Goal: Information Seeking & Learning: Check status

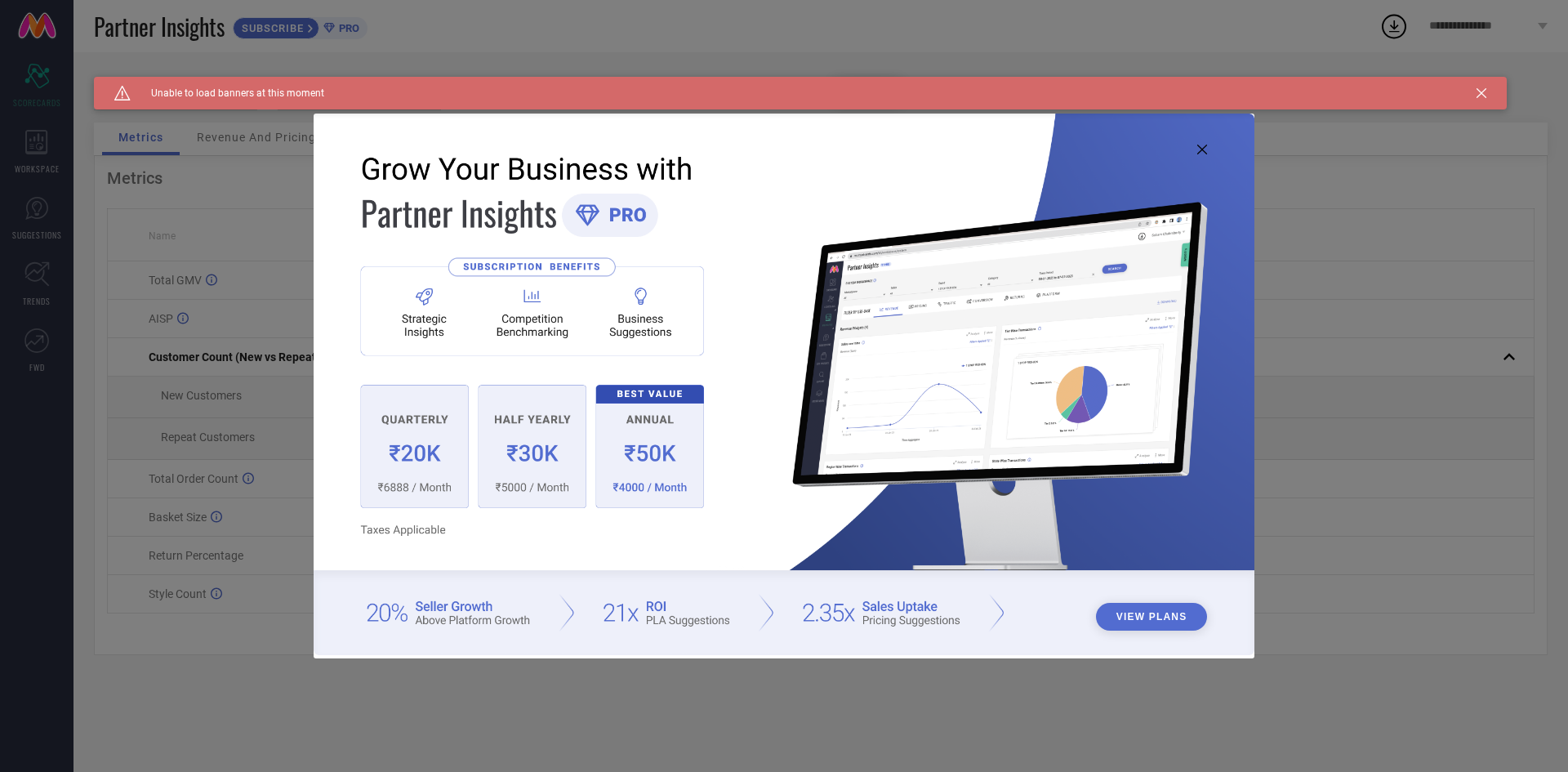
click at [1204, 149] on icon at bounding box center [1202, 149] width 10 height 10
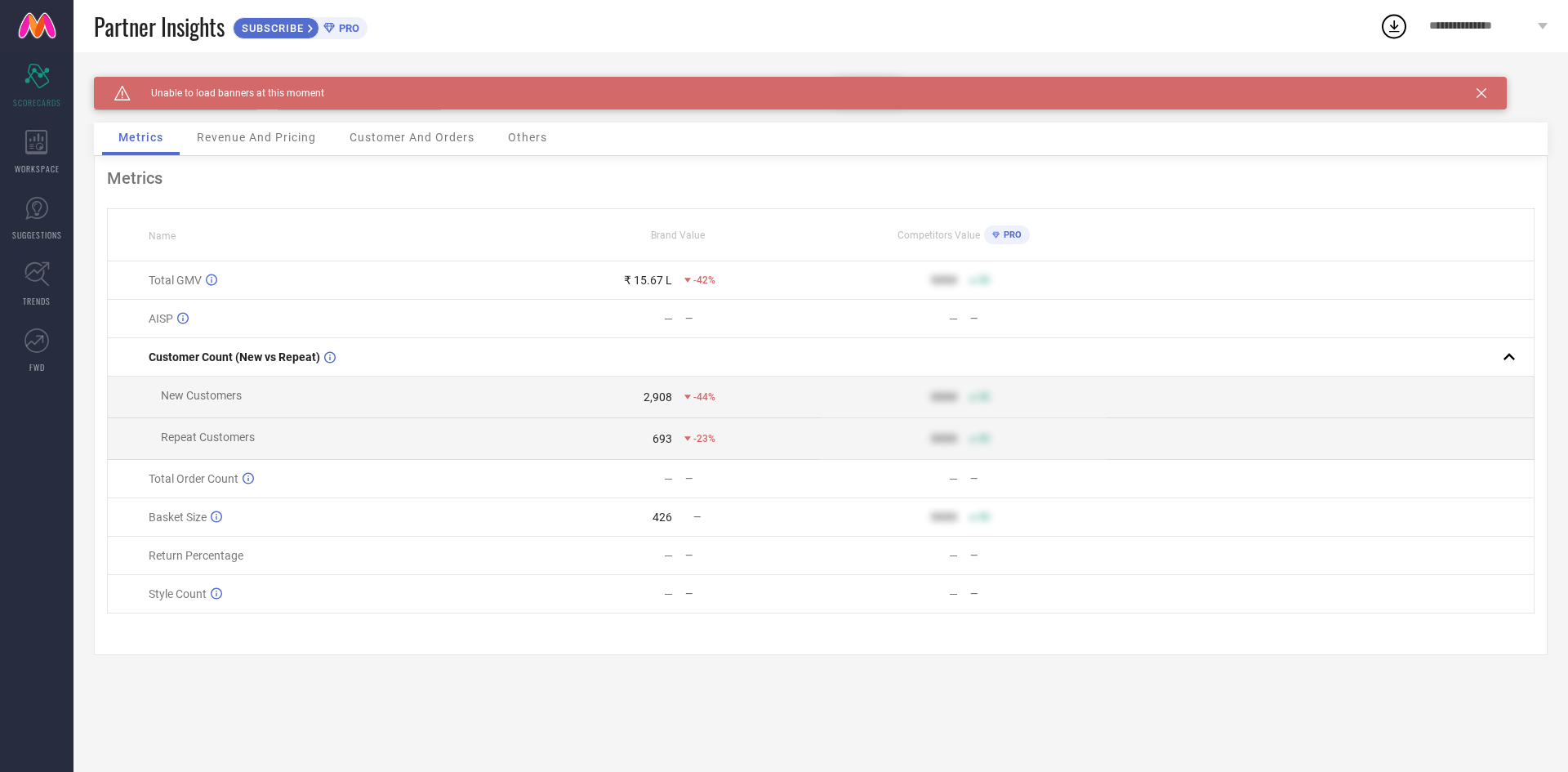
click at [247, 145] on div "Revenue And Pricing" at bounding box center [257, 139] width 152 height 33
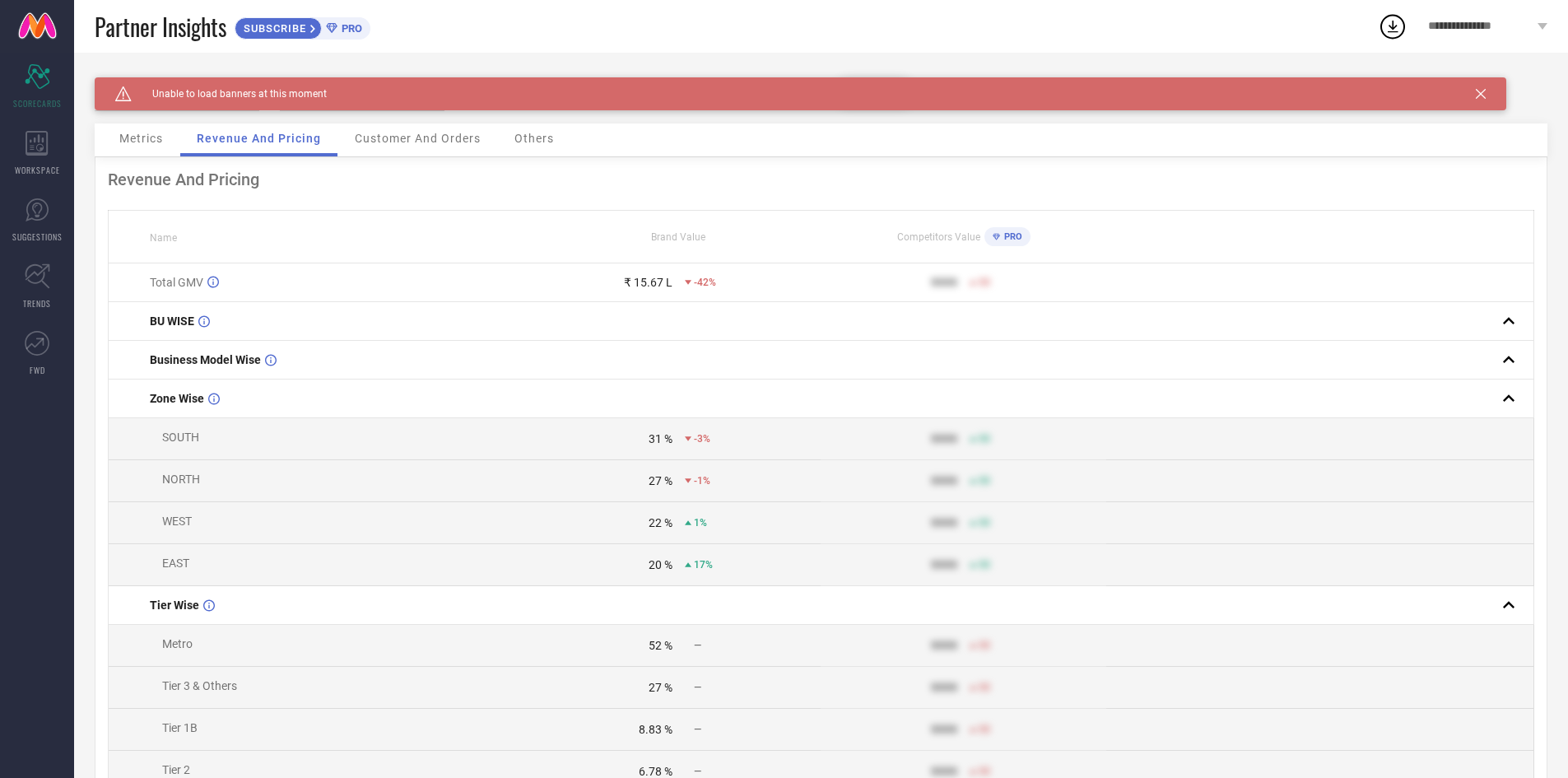
click at [412, 137] on span "Customer And Orders" at bounding box center [418, 138] width 126 height 14
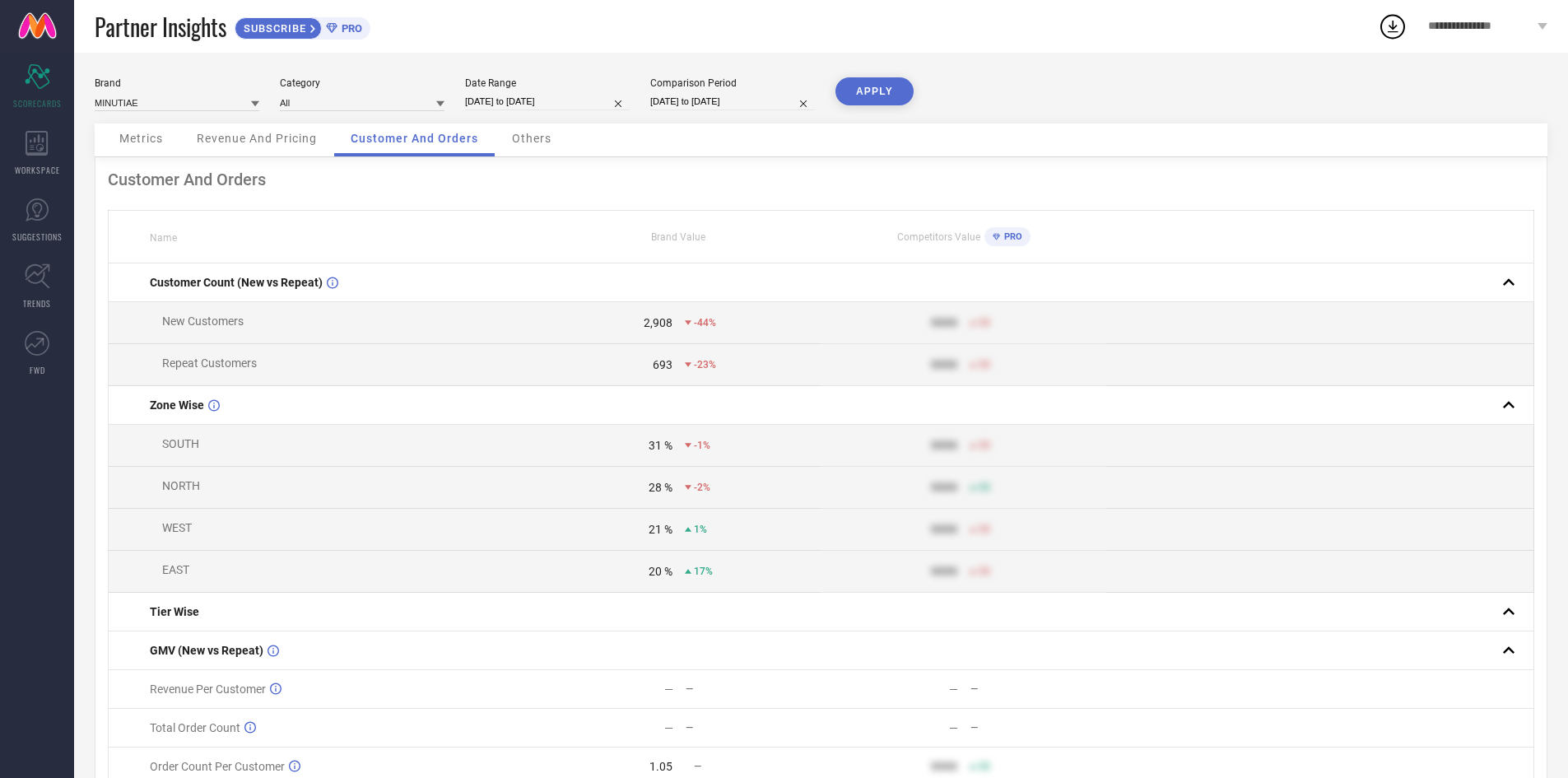
click at [287, 142] on span "Revenue And Pricing" at bounding box center [257, 138] width 121 height 14
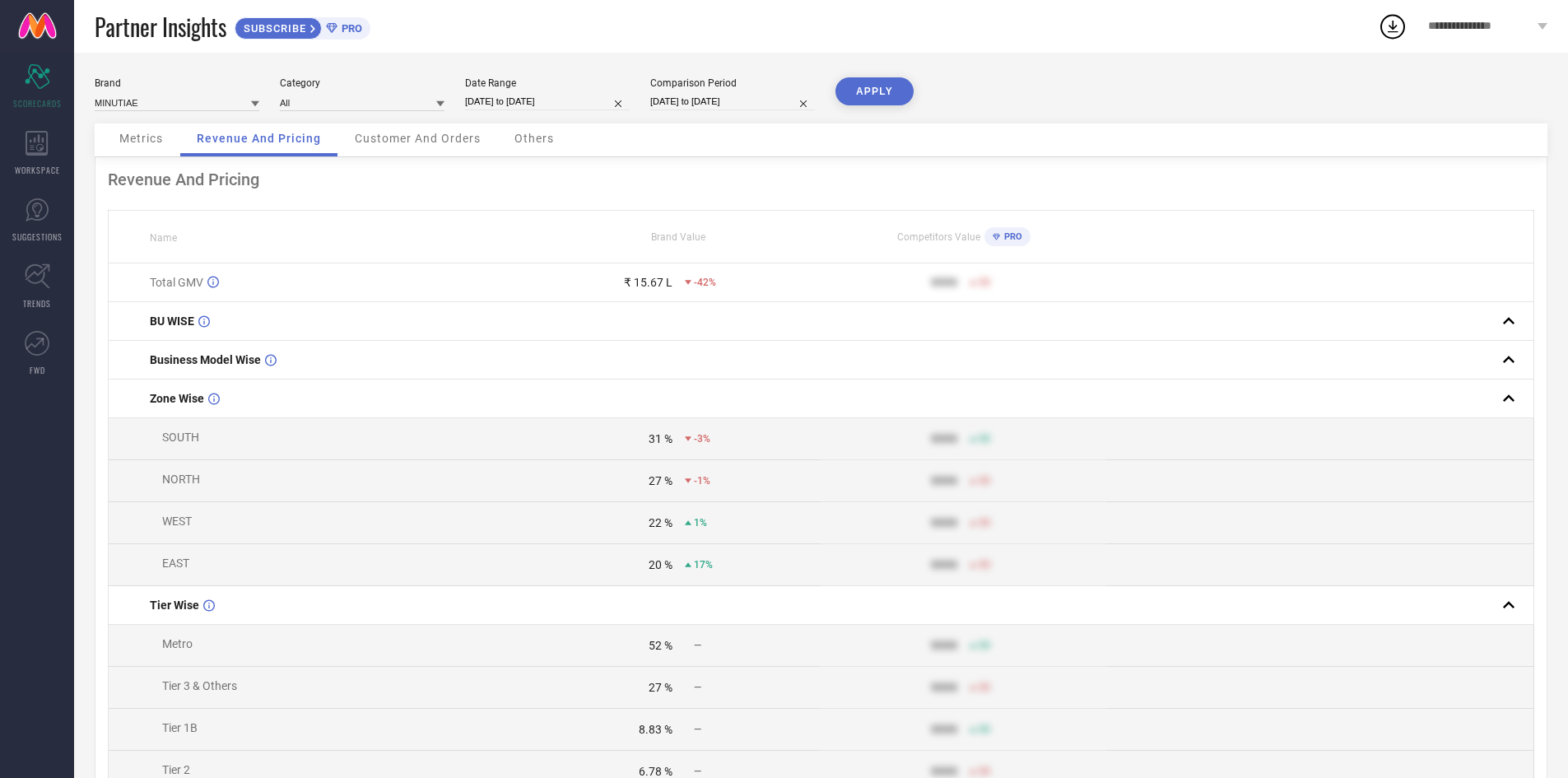
click at [154, 142] on span "Metrics" at bounding box center [141, 138] width 43 height 14
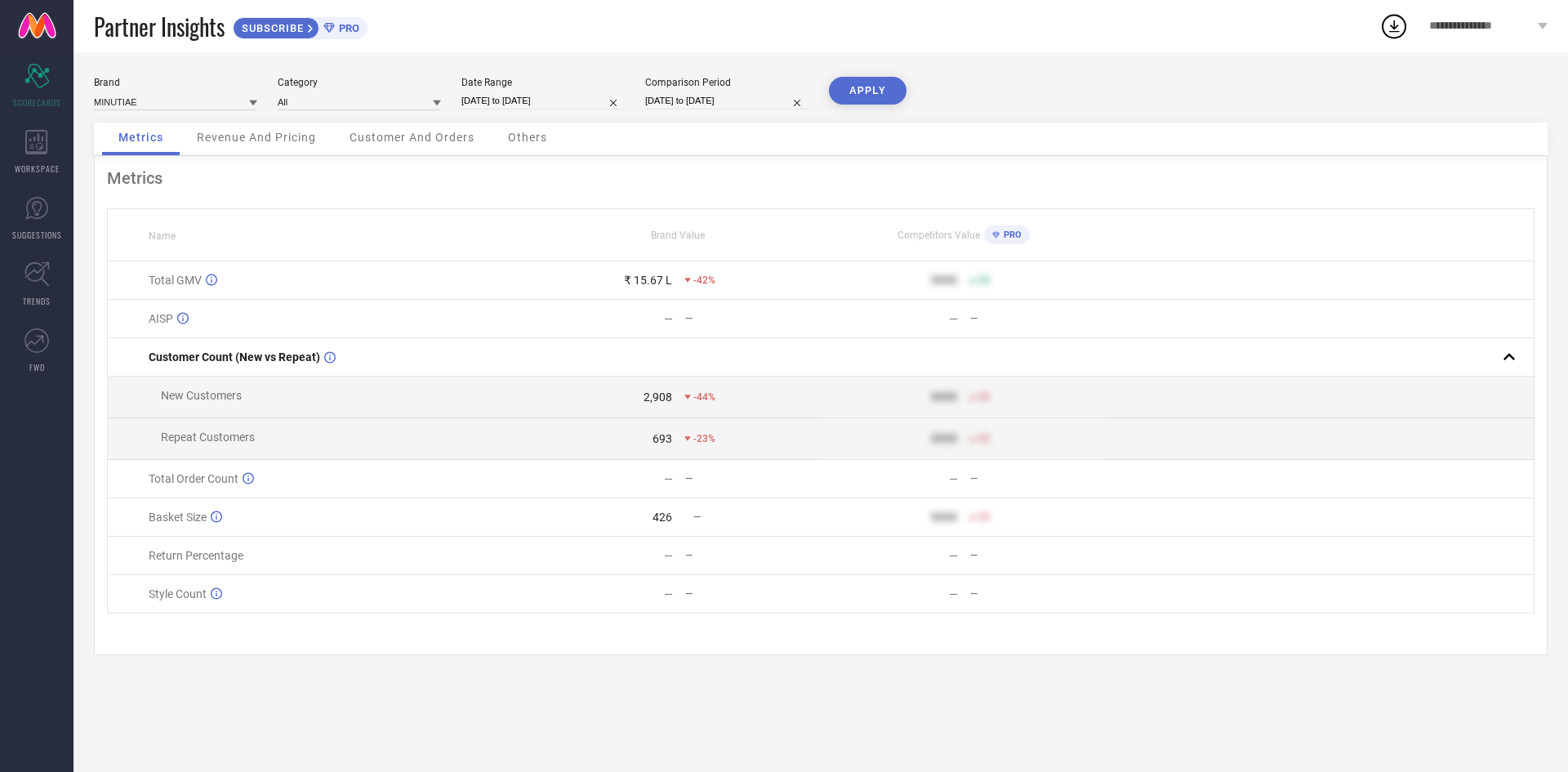
select select "7"
select select "2025"
select select "8"
select select "2025"
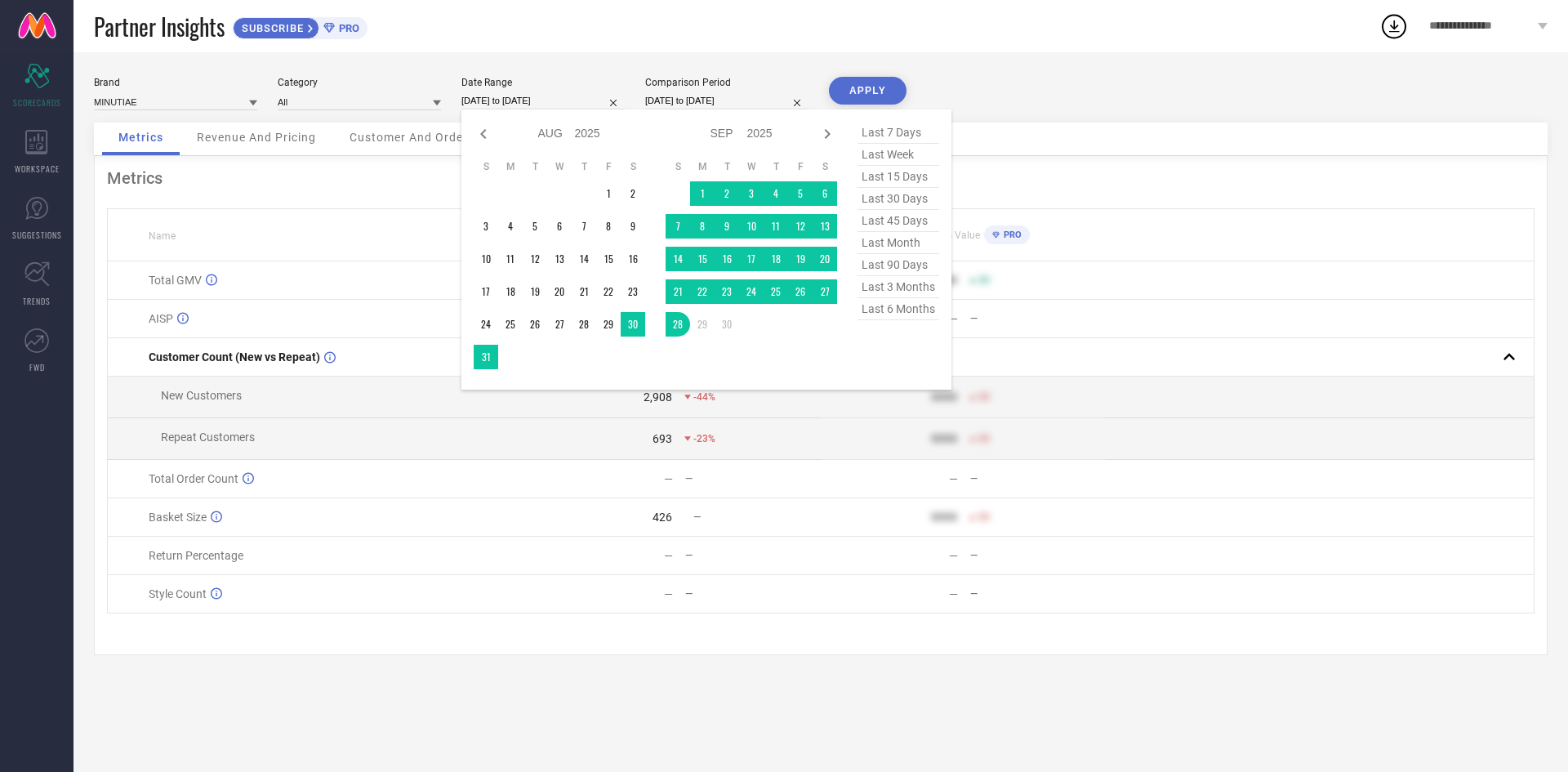
click at [501, 96] on input "[DATE] to [DATE]" at bounding box center [543, 101] width 164 height 17
click at [480, 122] on div "Jan Feb Mar Apr May Jun [DATE] Aug Sep Oct Nov [DATE] 2016 2017 2018 2019 2020 …" at bounding box center [559, 133] width 171 height 24
click at [485, 136] on icon at bounding box center [483, 134] width 6 height 10
select select "5"
select select "2025"
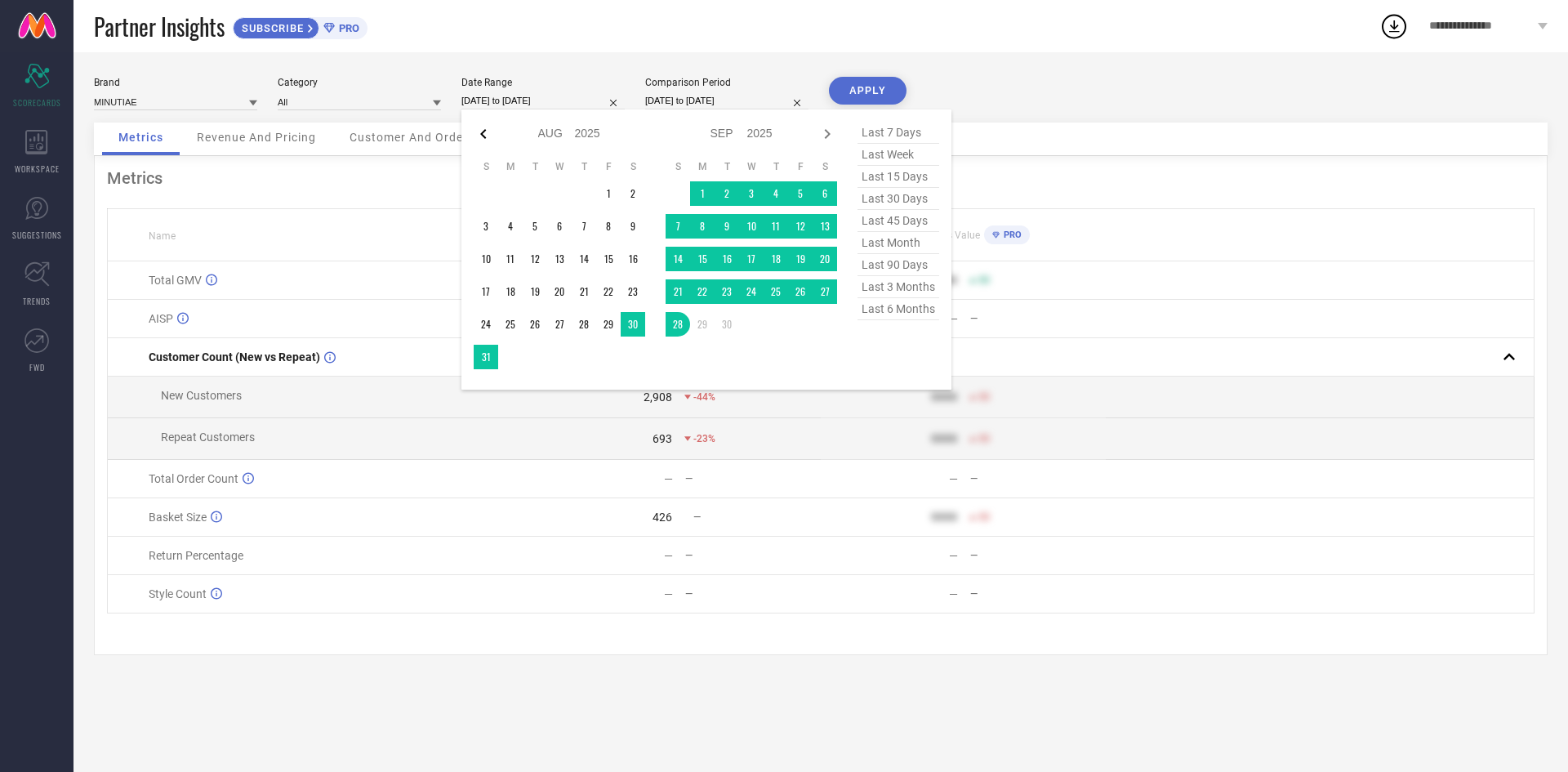
select select "6"
select select "2025"
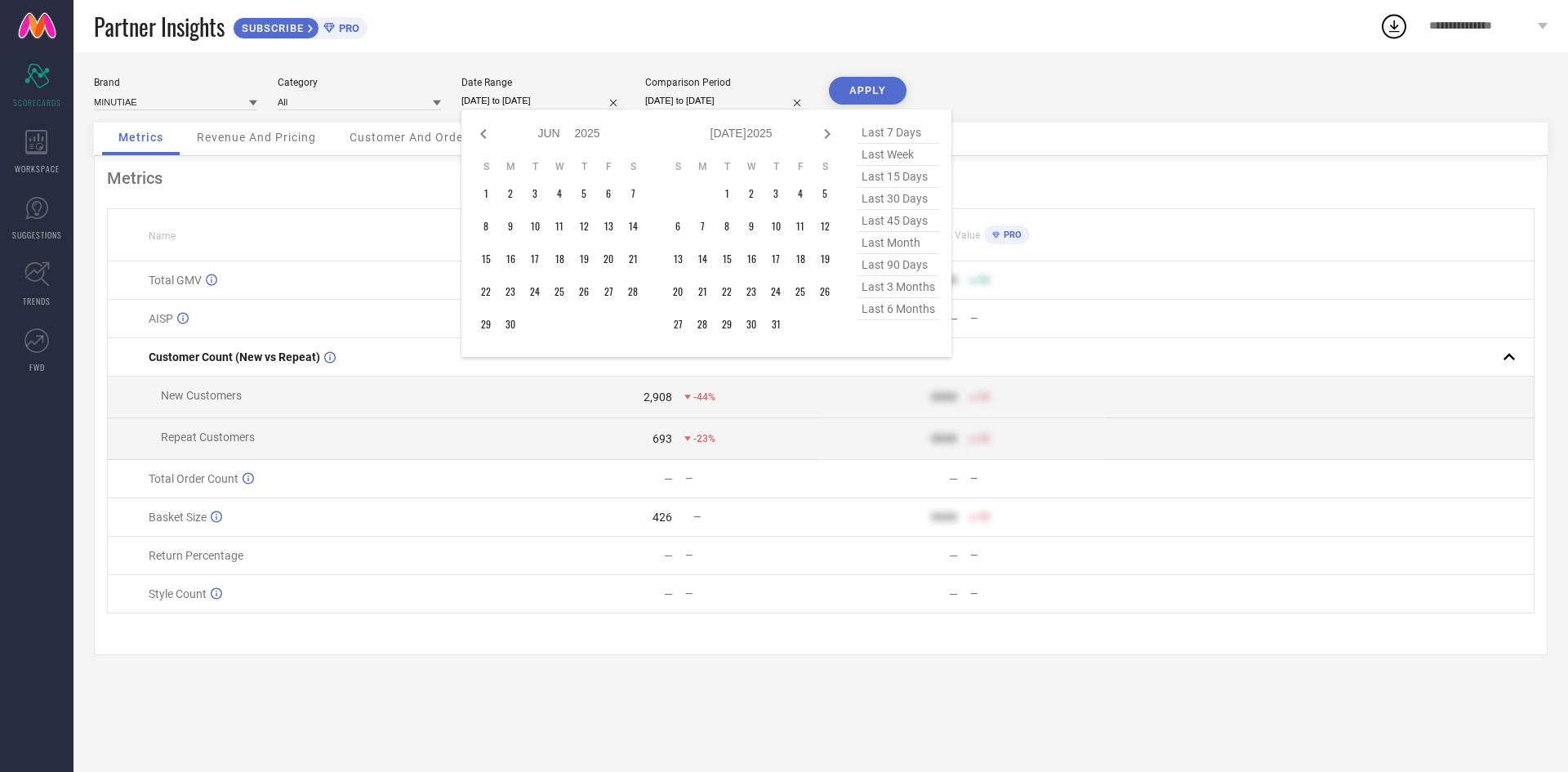
click at [485, 136] on icon at bounding box center [483, 134] width 6 height 10
select select "4"
select select "2025"
select select "5"
select select "2025"
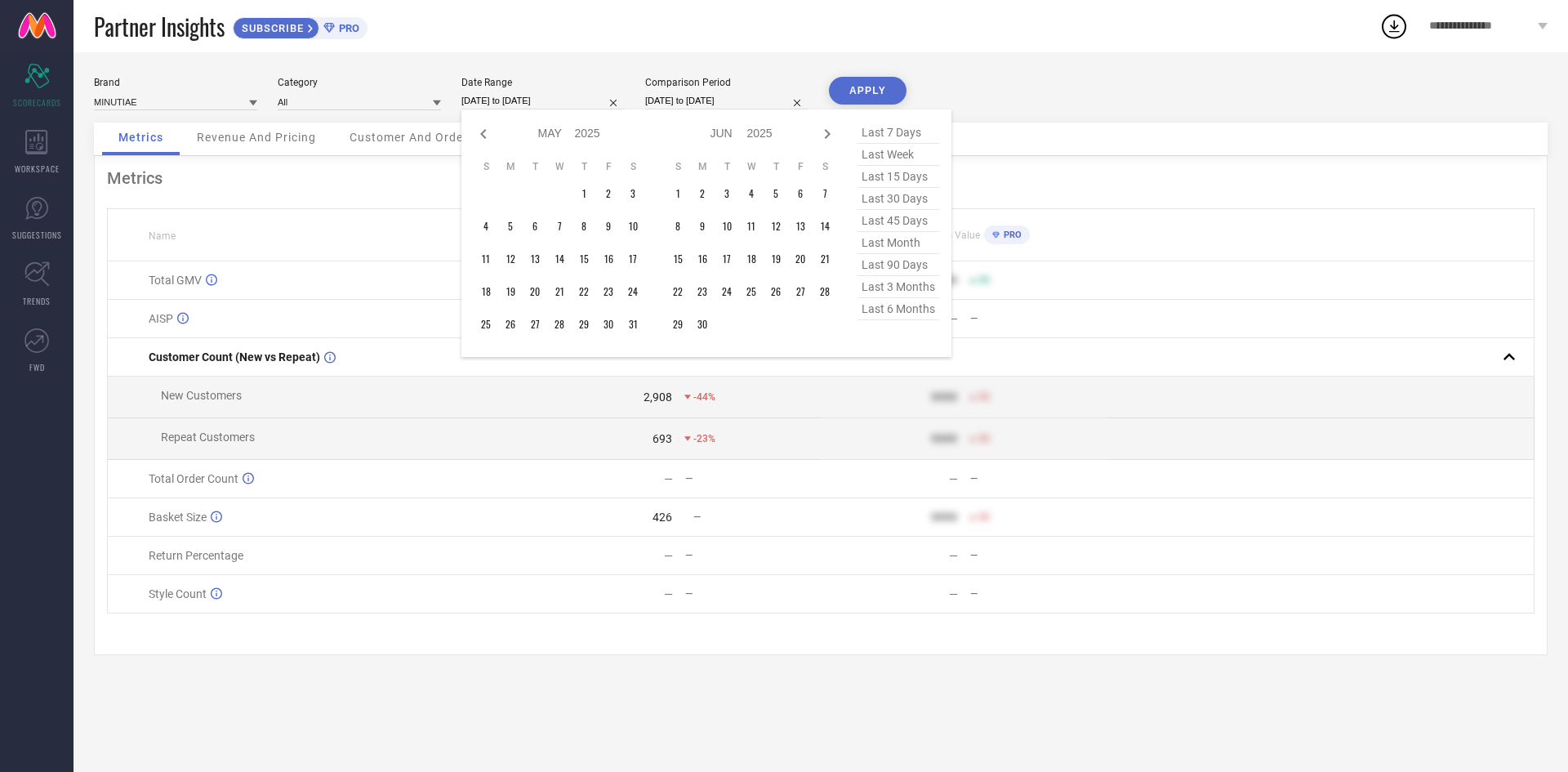
click at [485, 136] on icon at bounding box center [483, 134] width 6 height 10
select select "2"
select select "2025"
select select "3"
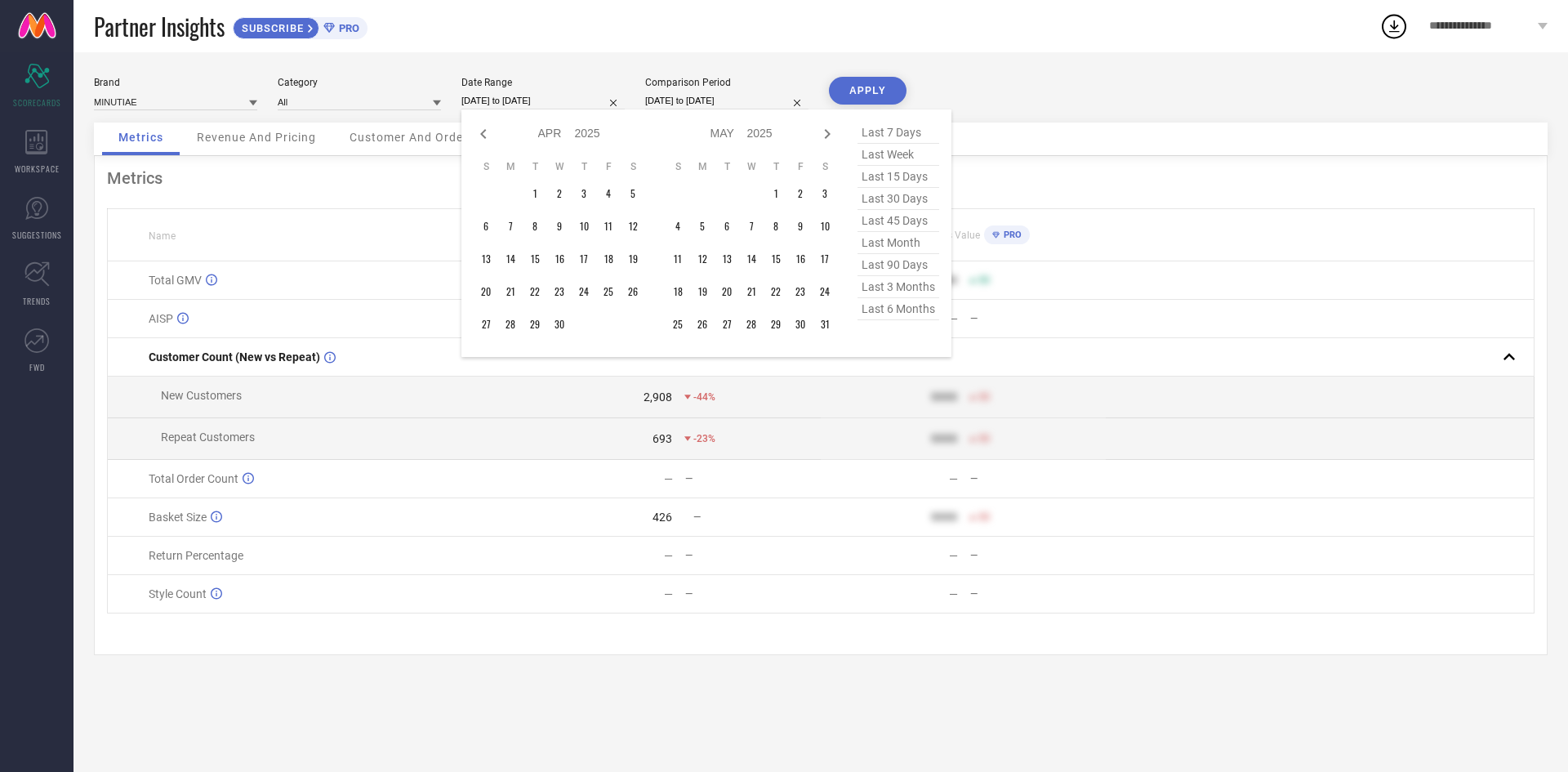
select select "2025"
click at [485, 136] on icon at bounding box center [483, 134] width 6 height 10
select select "1"
select select "2025"
select select "2"
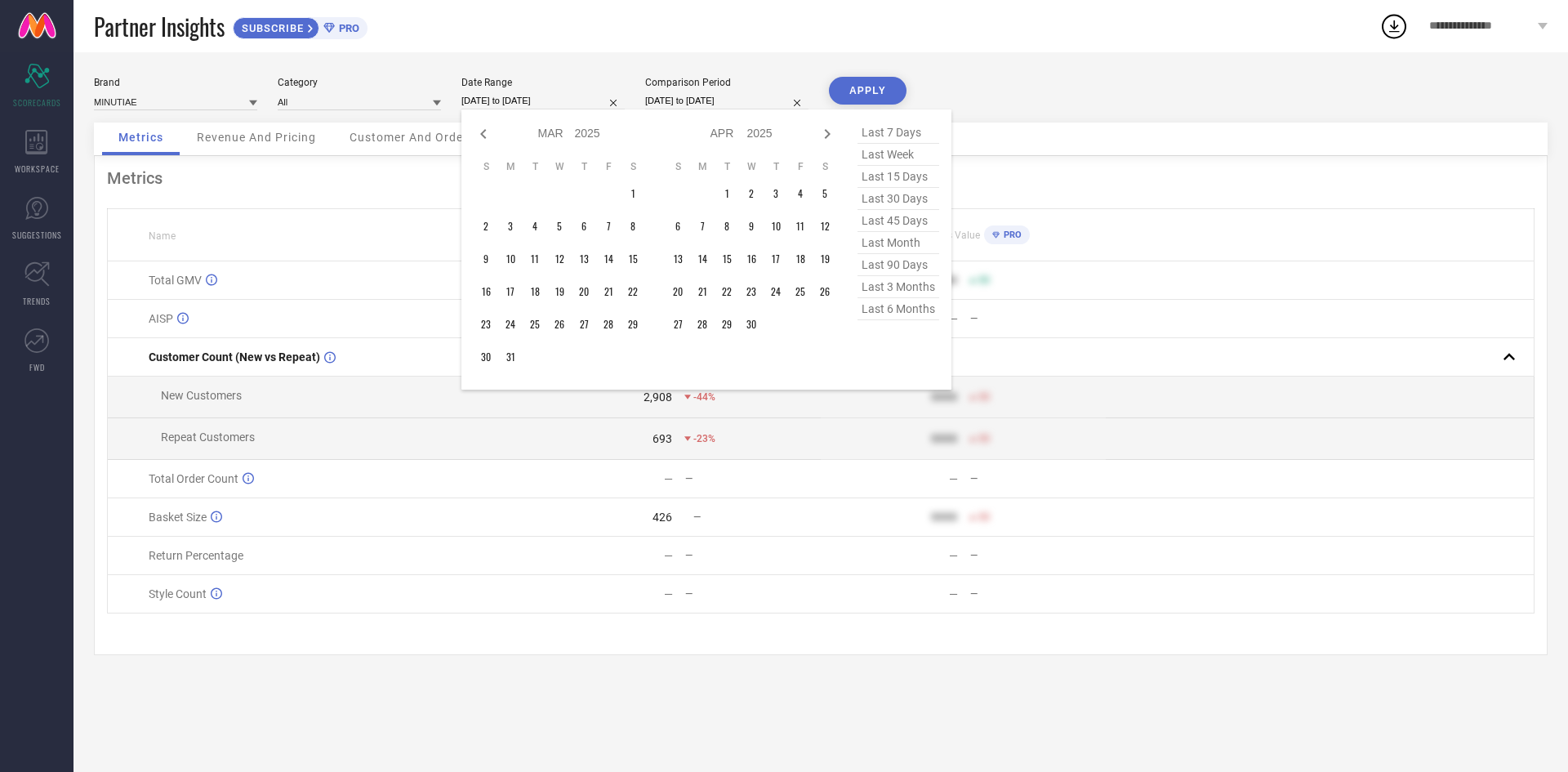
select select "2025"
click at [837, 140] on div "Jan Feb Mar Apr May Jun [DATE] Aug Sep Oct Nov [DATE] 2016 2017 2018 2019 2020 …" at bounding box center [706, 249] width 465 height 256
click at [834, 136] on icon at bounding box center [827, 134] width 19 height 19
select select "2"
select select "2025"
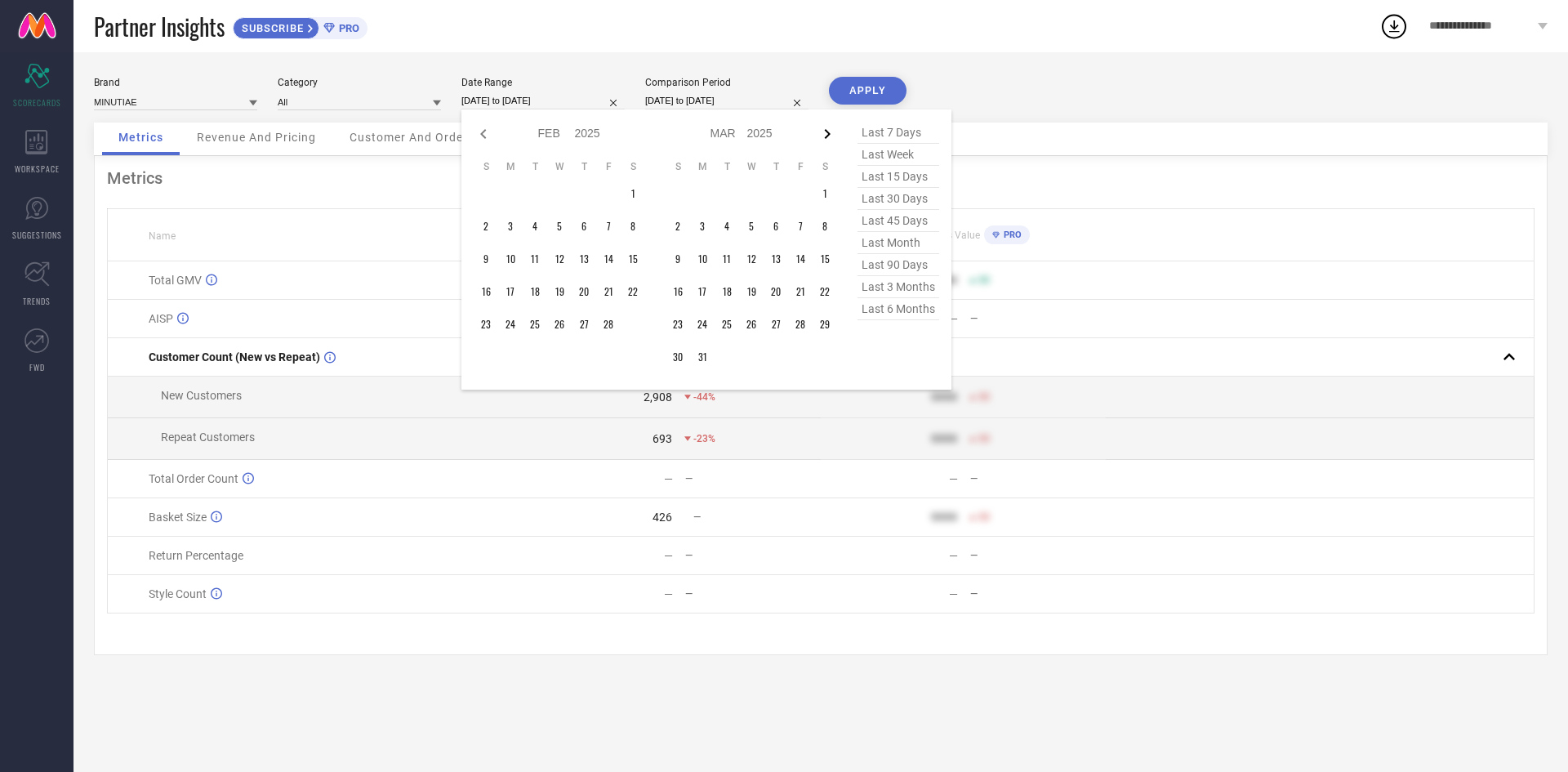
select select "3"
select select "2025"
type input "After [DATE]"
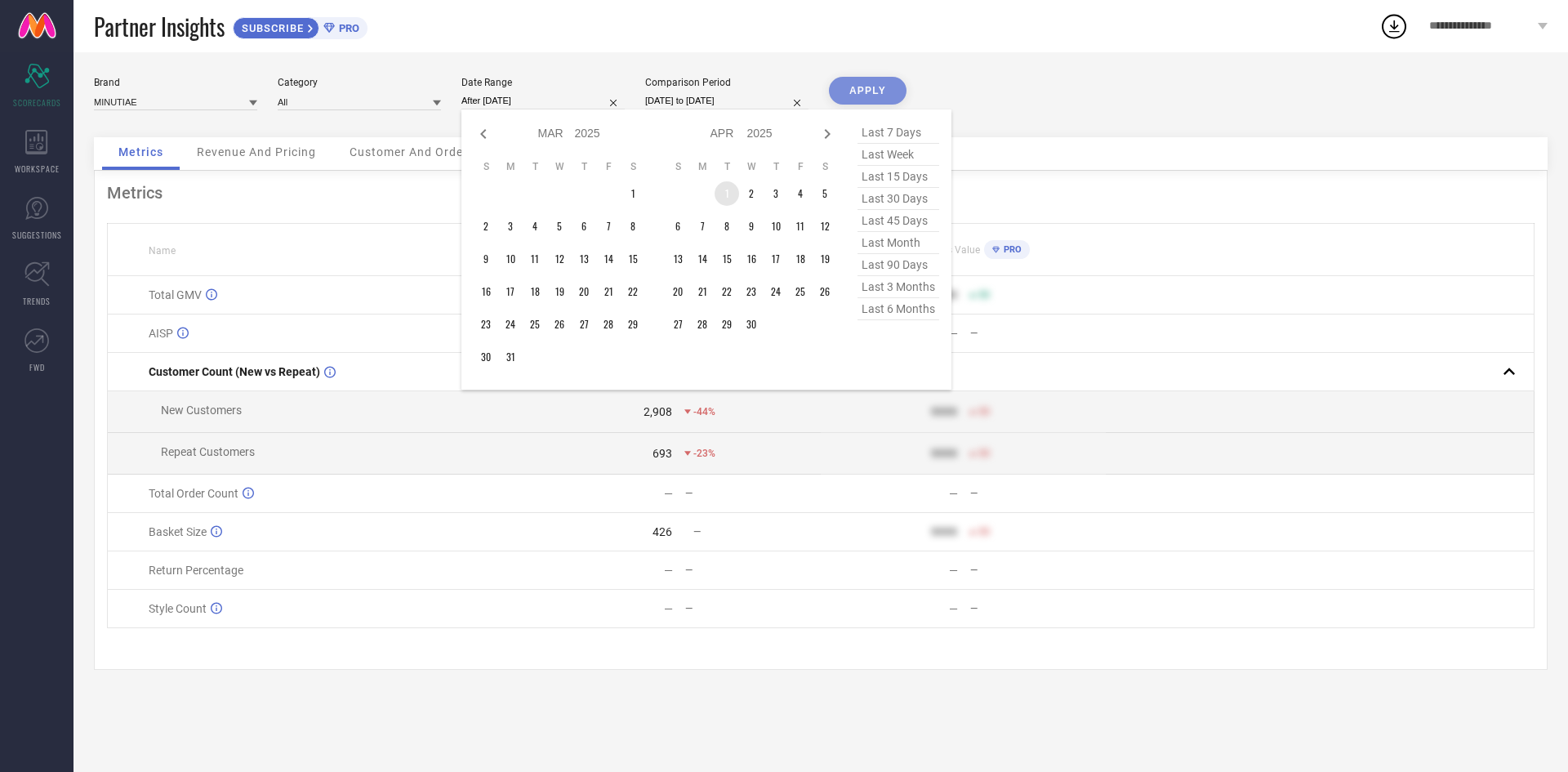
click at [716, 189] on td "1" at bounding box center [727, 193] width 25 height 25
click at [825, 141] on icon at bounding box center [827, 134] width 19 height 19
select select "4"
select select "2025"
select select "5"
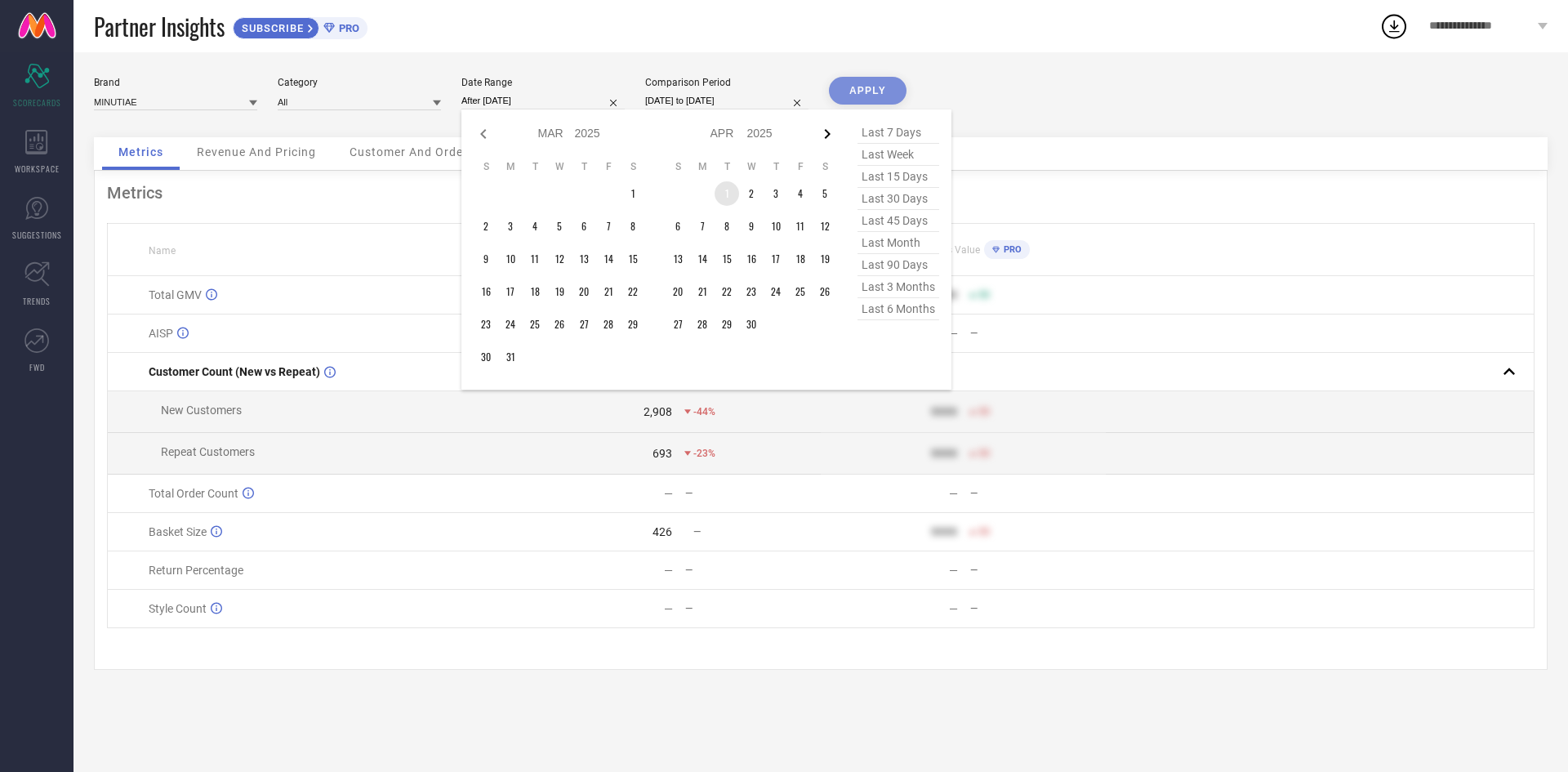
select select "2025"
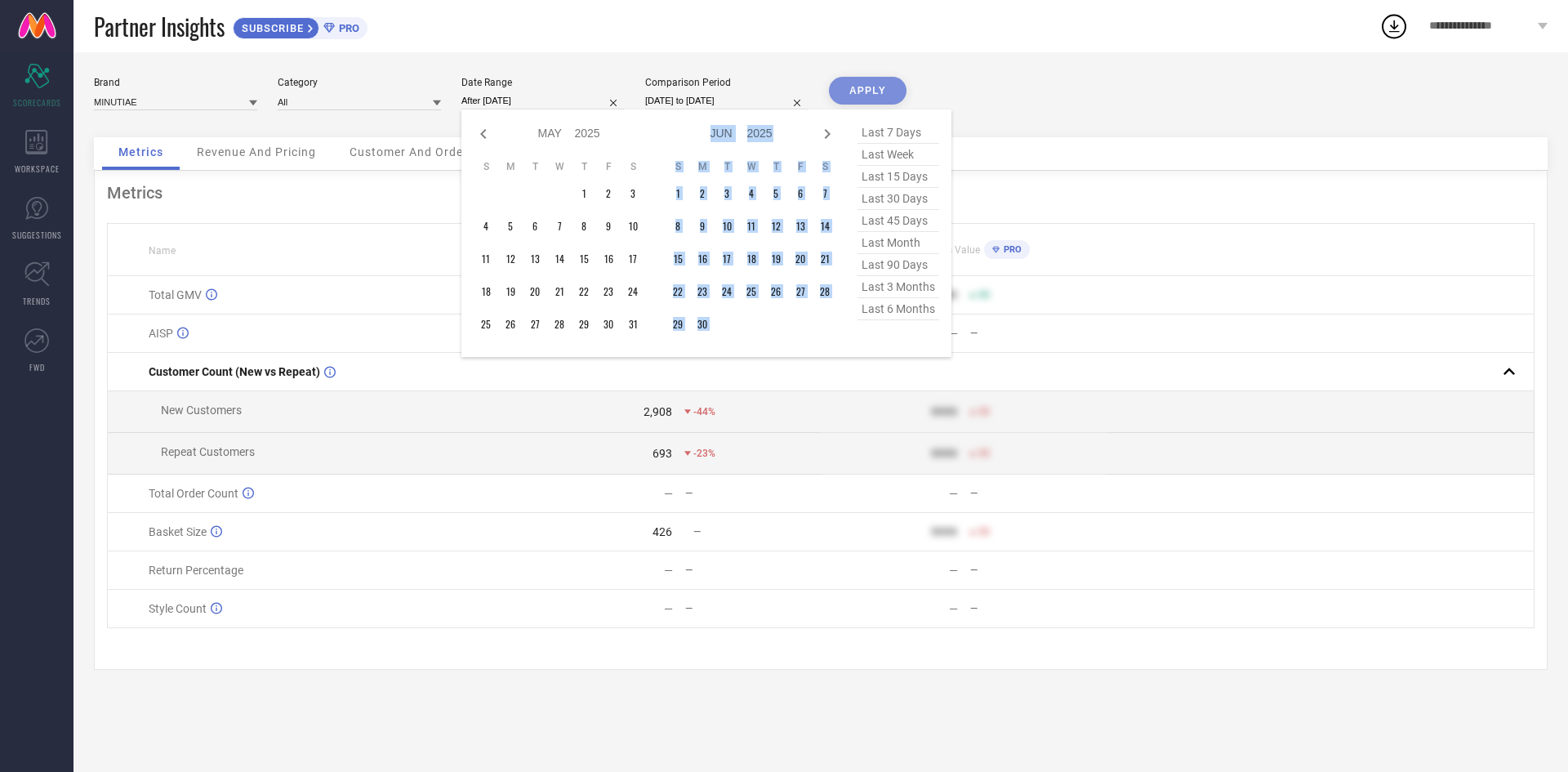
click at [825, 141] on icon at bounding box center [827, 134] width 19 height 19
select select "5"
select select "2025"
select select "6"
select select "2025"
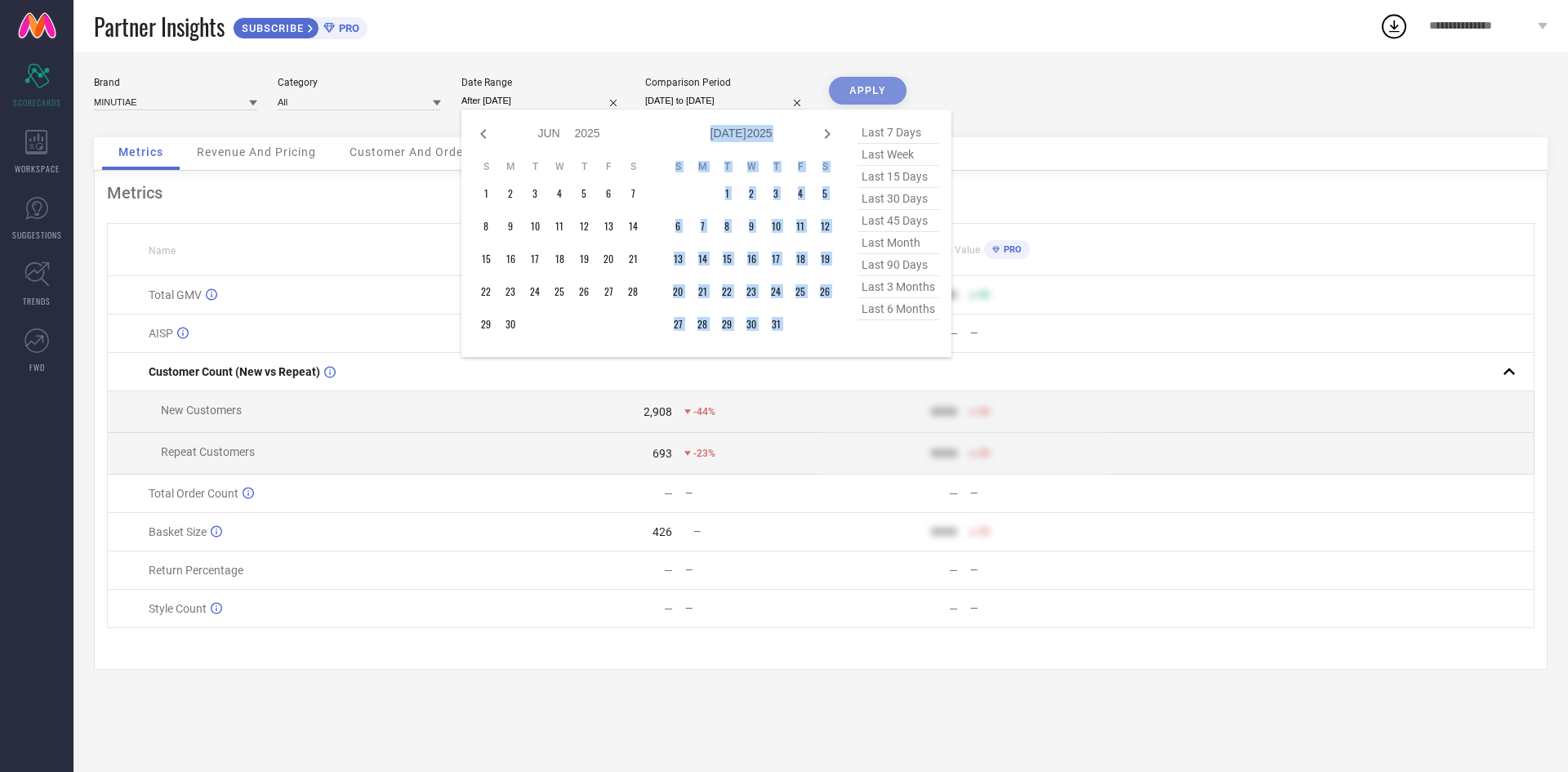
click at [825, 141] on icon at bounding box center [827, 134] width 19 height 19
select select "6"
select select "2025"
select select "7"
select select "2025"
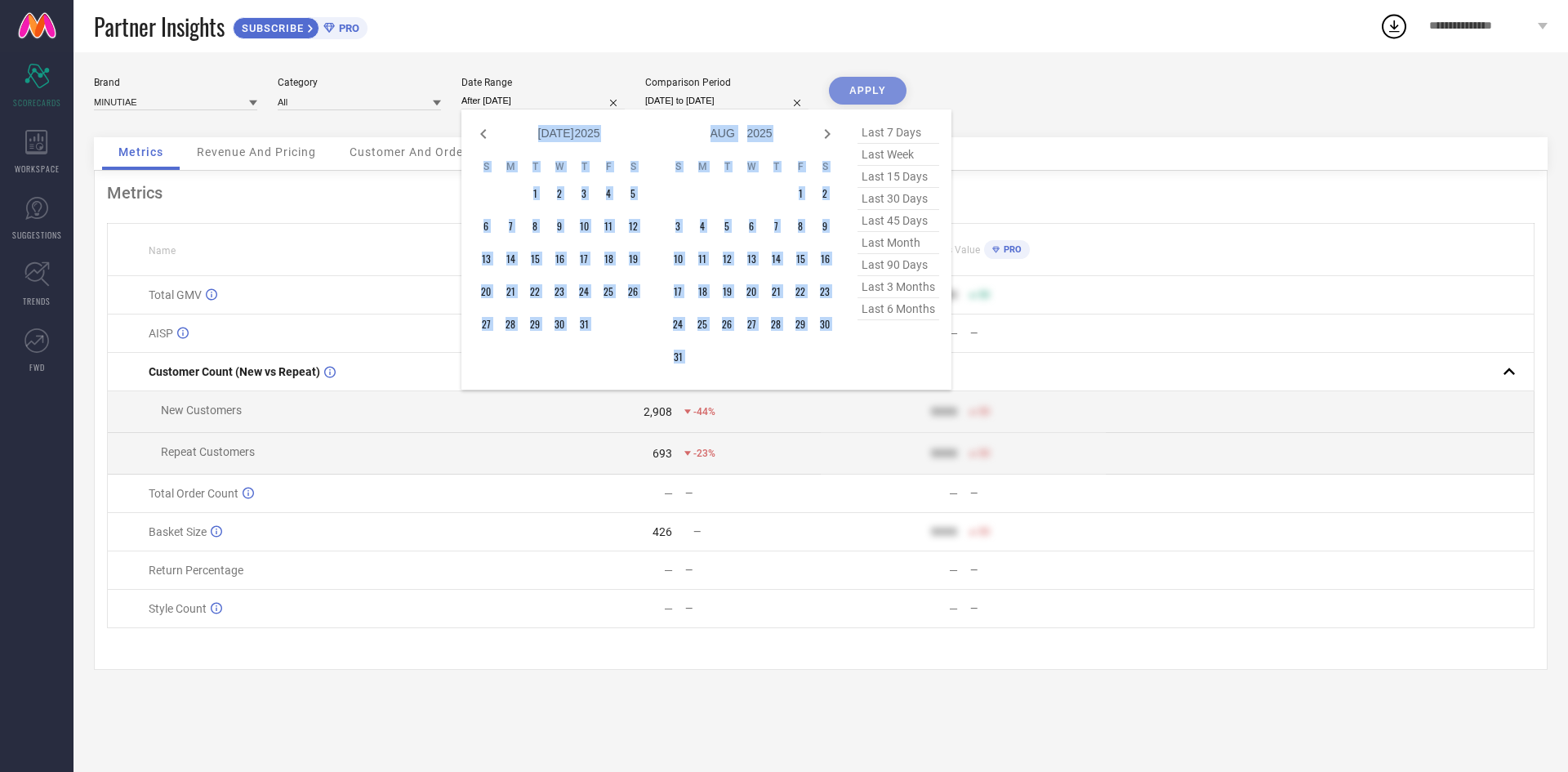
click at [825, 141] on icon at bounding box center [827, 134] width 19 height 19
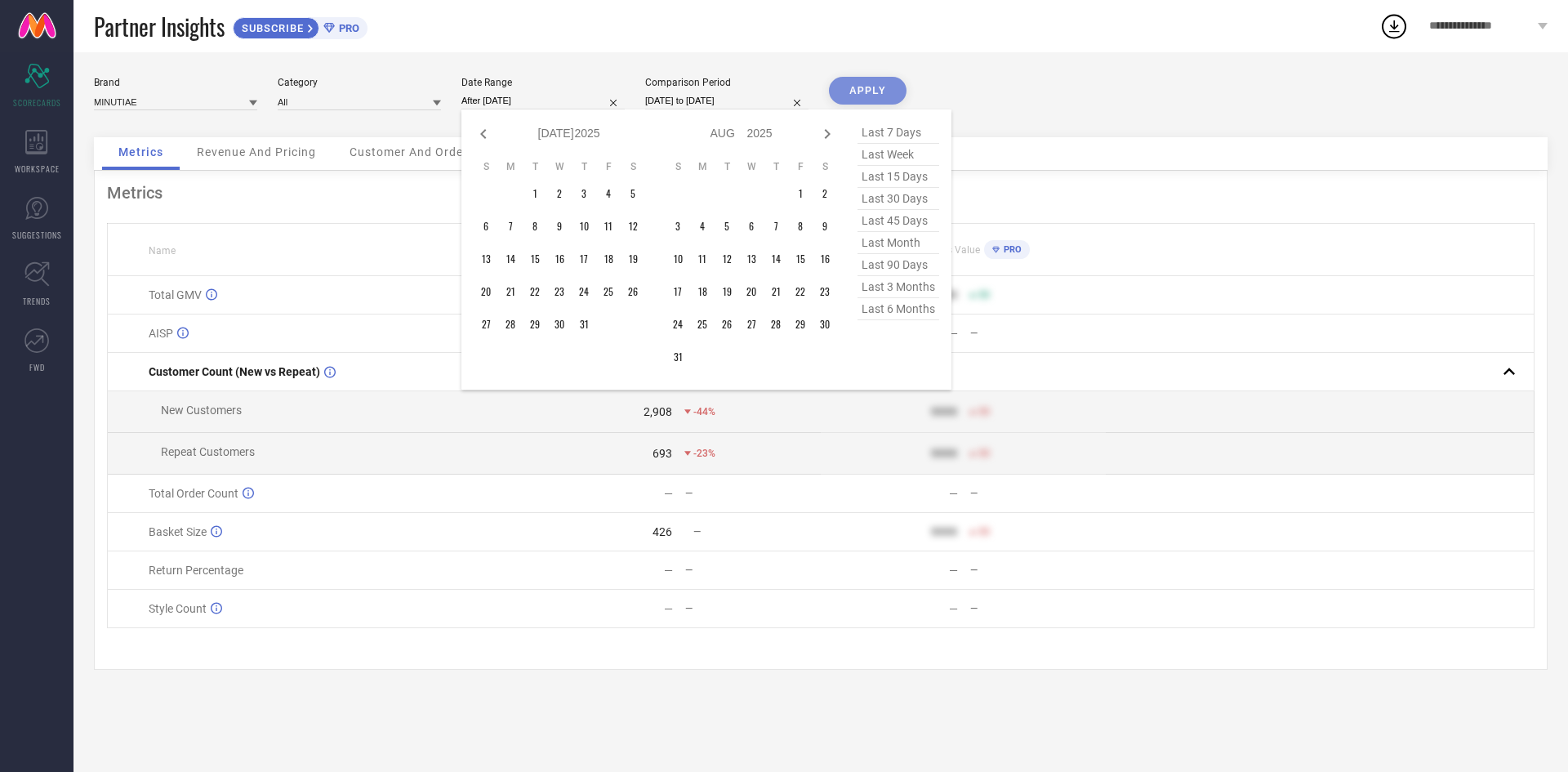
select select "7"
select select "2025"
select select "8"
select select "2025"
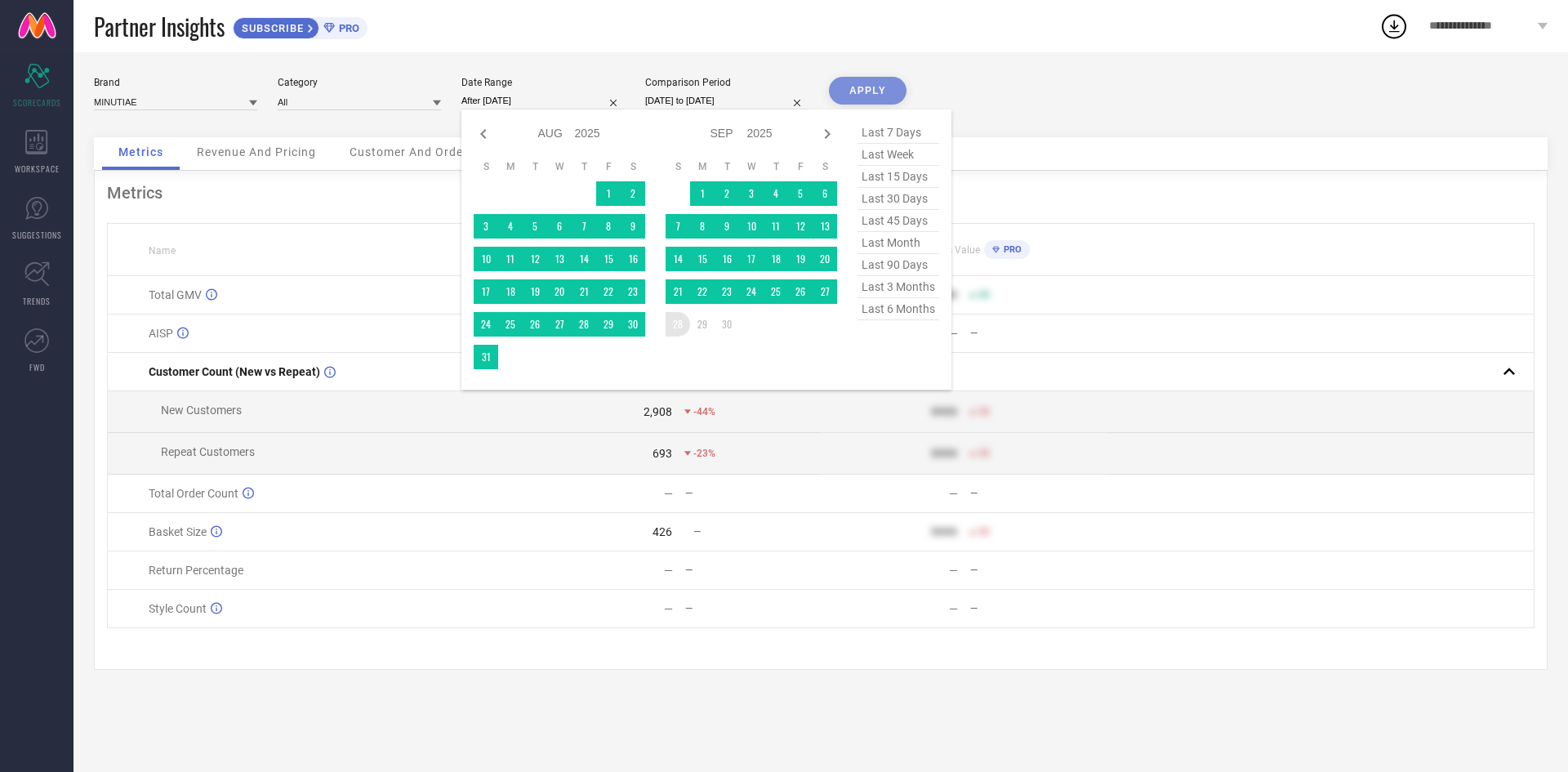
type input "[DATE] to [DATE]"
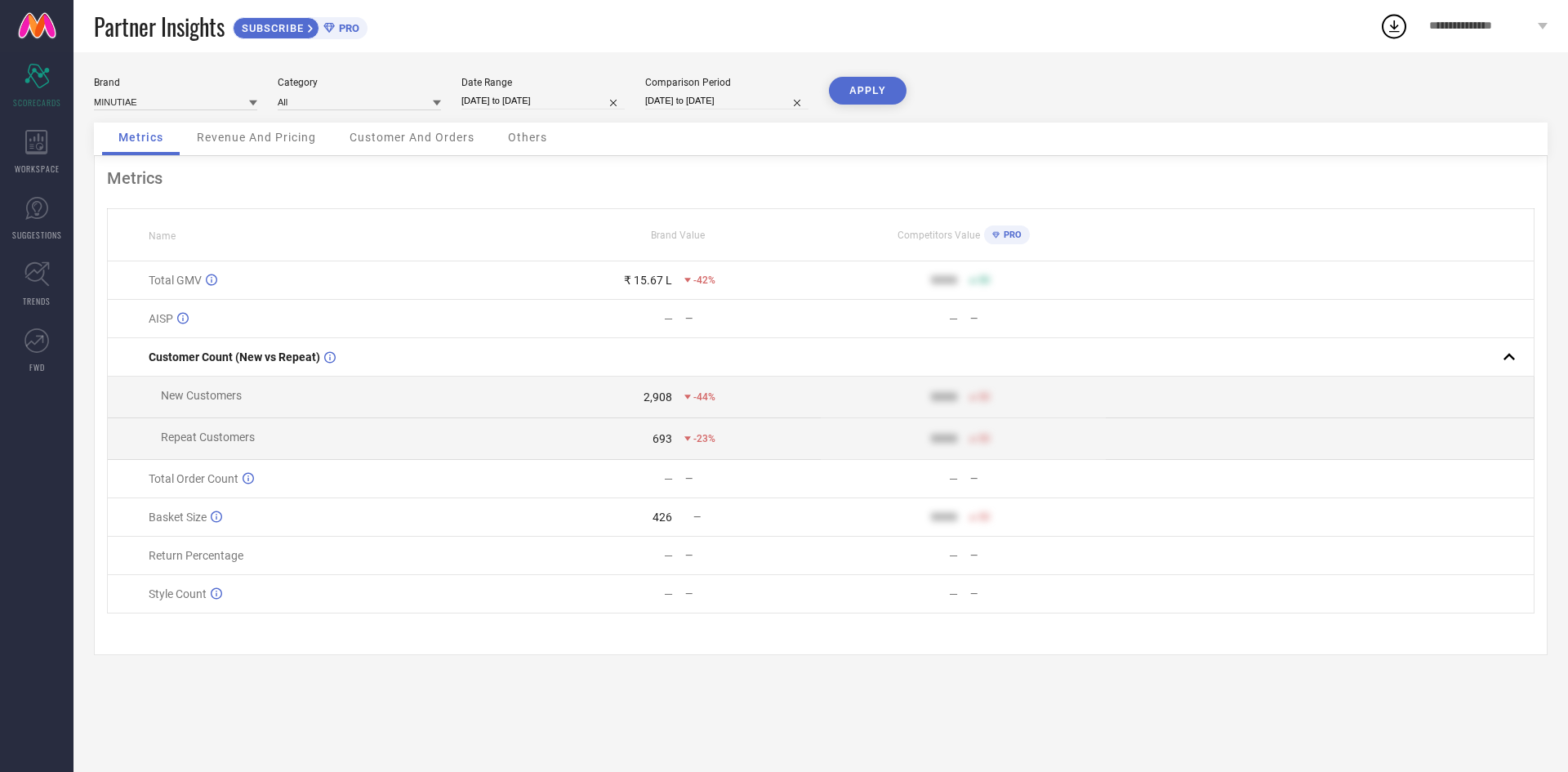
click at [858, 90] on button "APPLY" at bounding box center [867, 90] width 78 height 28
